Goal: Task Accomplishment & Management: Manage account settings

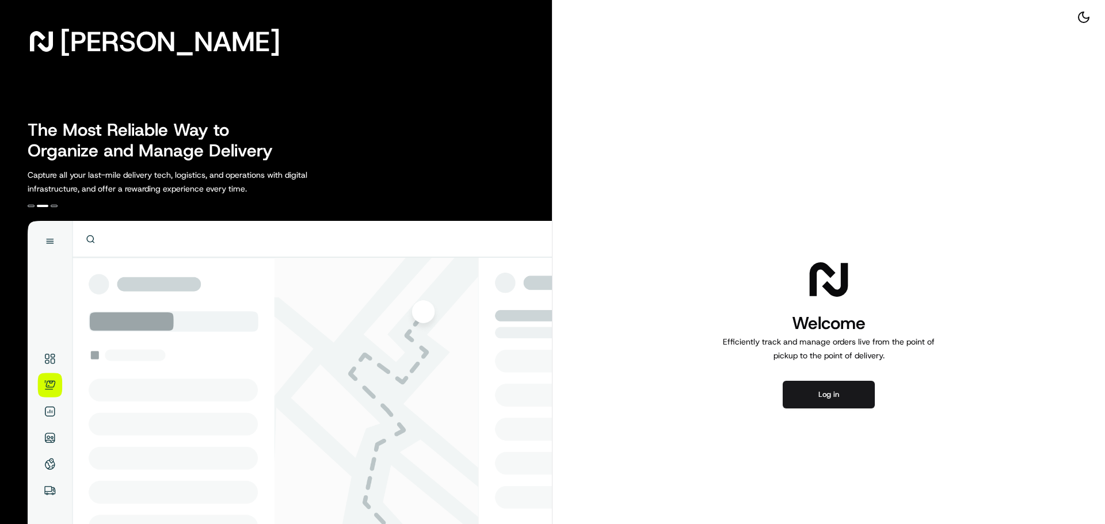
click at [841, 414] on div "Welcome Efficiently track and manage orders live from the point of pickup to th…" at bounding box center [828, 332] width 552 height 665
click at [841, 398] on button "Log in" at bounding box center [828, 395] width 92 height 28
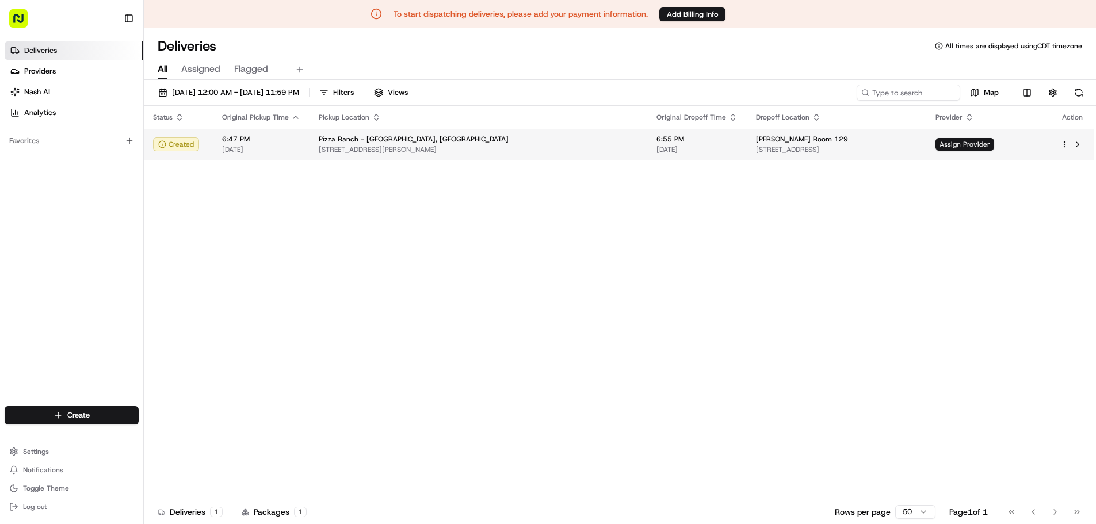
click at [1064, 143] on html "To start dispatching deliveries, please add your payment information. Add Billi…" at bounding box center [548, 262] width 1096 height 524
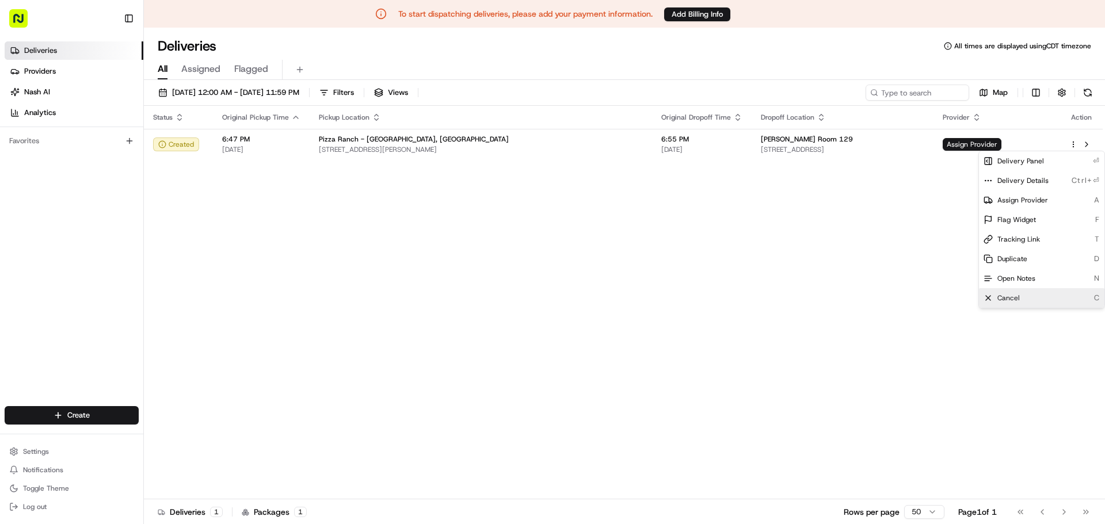
click at [1031, 299] on div "Cancel C" at bounding box center [1041, 298] width 125 height 20
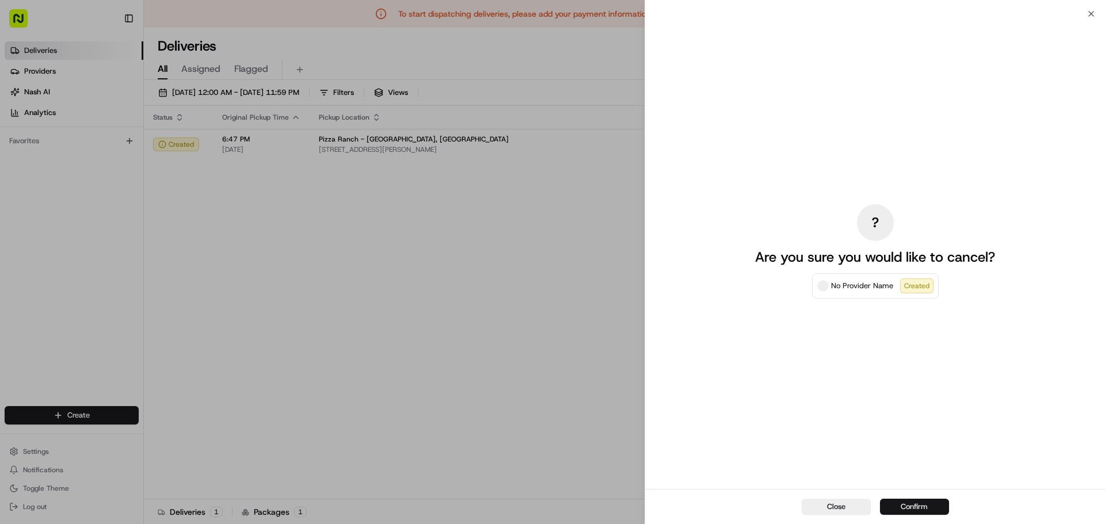
click at [919, 506] on button "Confirm" at bounding box center [914, 507] width 69 height 16
